Goal: Information Seeking & Learning: Find specific fact

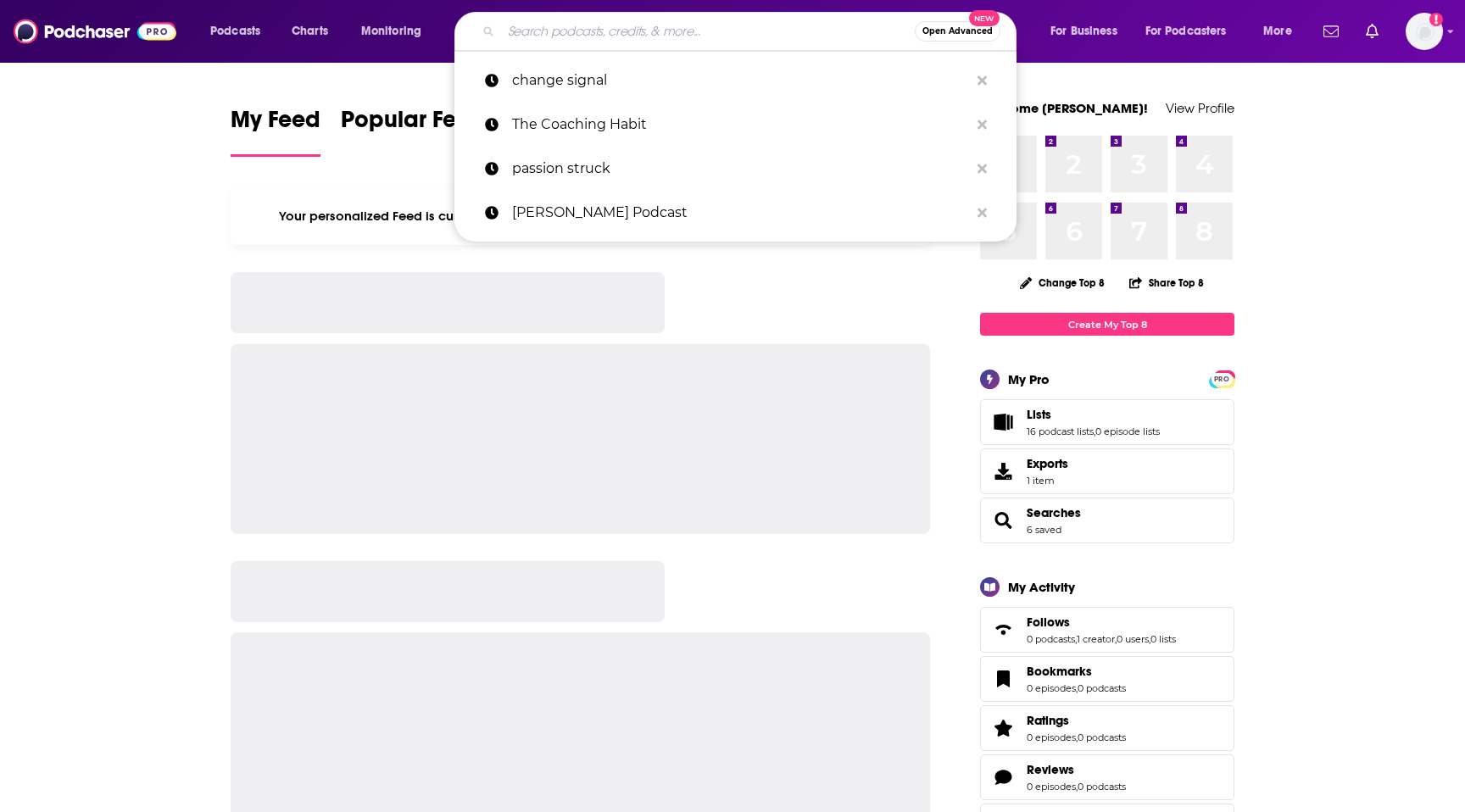
click at [742, 31] on input "Search podcasts, credits, & more..." at bounding box center [707, 31] width 414 height 27
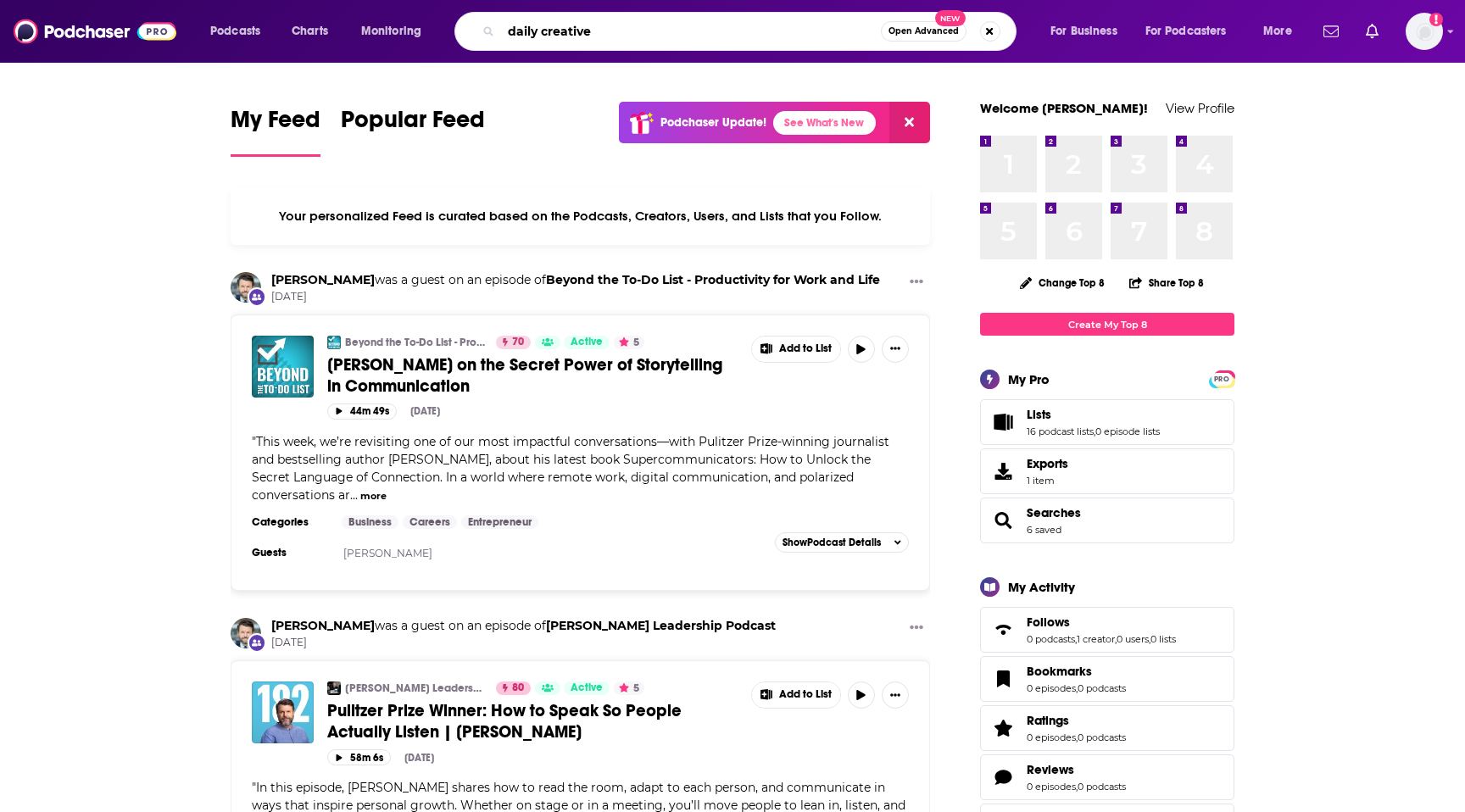
type input "daily creative"
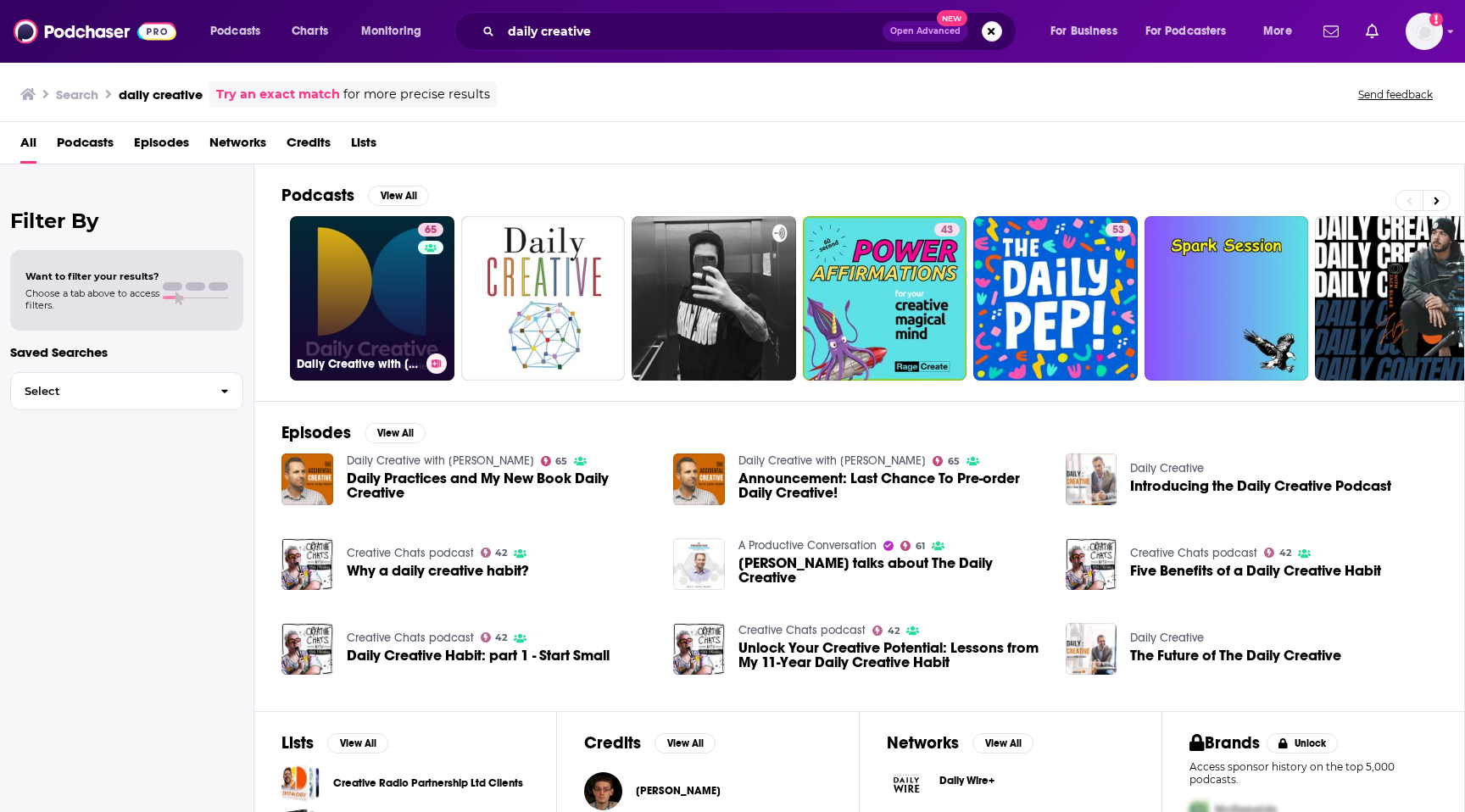
click at [378, 291] on link "65 Daily Creative with [PERSON_NAME]" at bounding box center [372, 298] width 165 height 165
